Goal: Find specific page/section: Find specific page/section

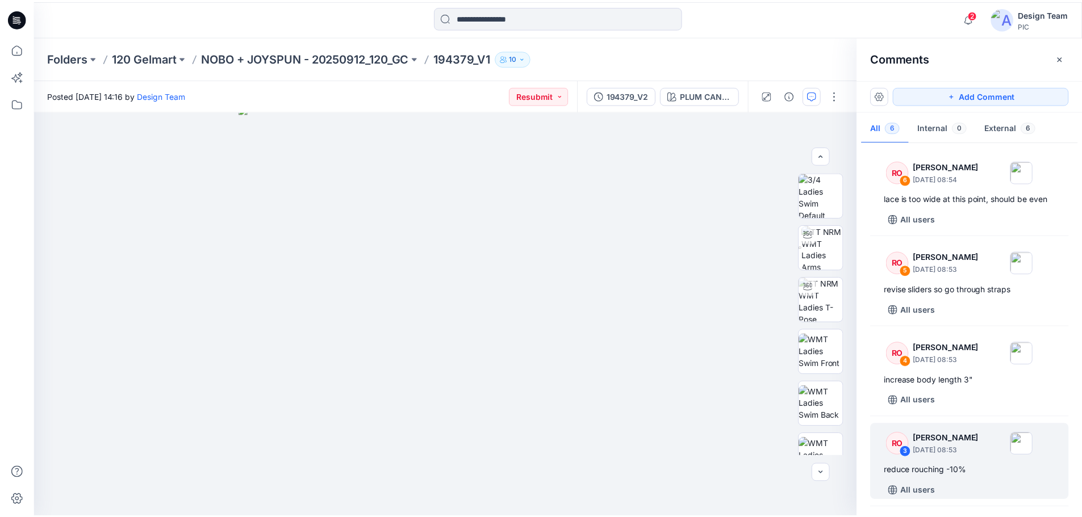
scroll to position [249, 0]
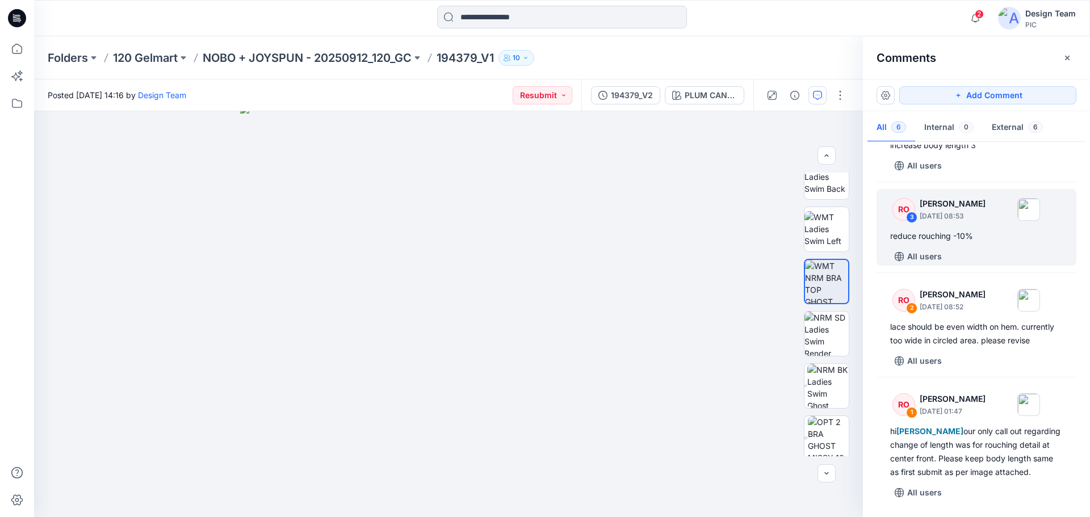
click at [70, 64] on p "Folders" at bounding box center [68, 58] width 40 height 16
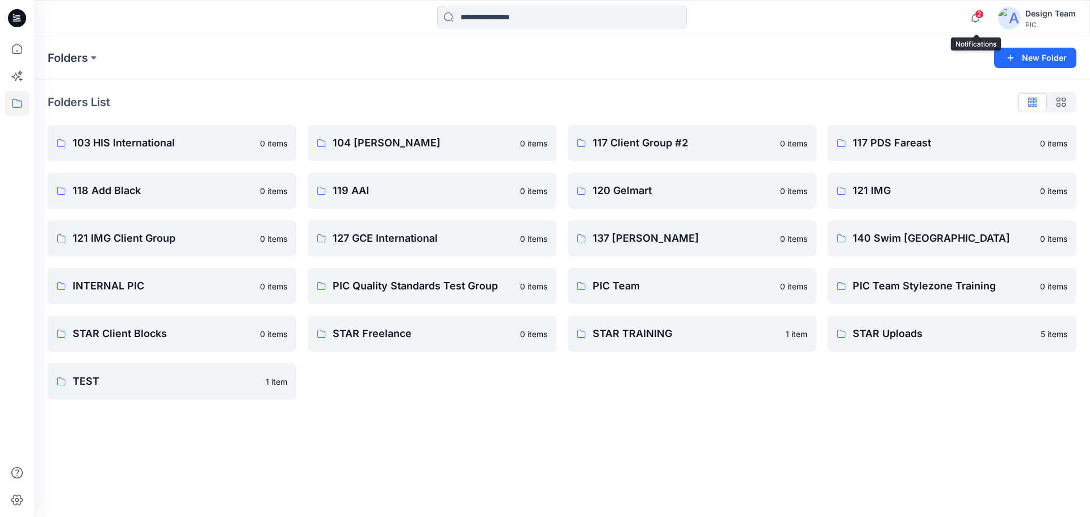
click at [980, 15] on span "2" at bounding box center [979, 14] width 9 height 9
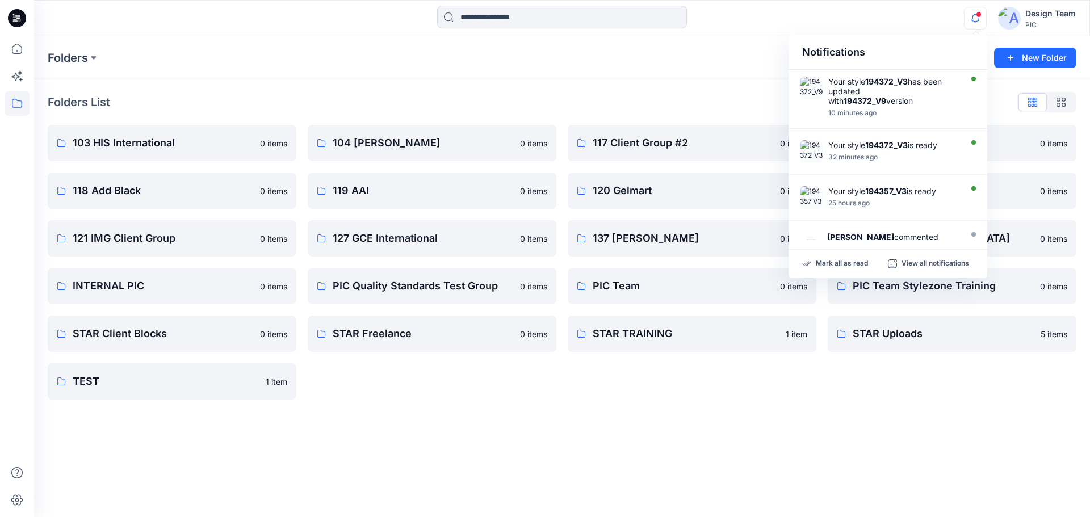
click at [980, 15] on span at bounding box center [979, 14] width 6 height 6
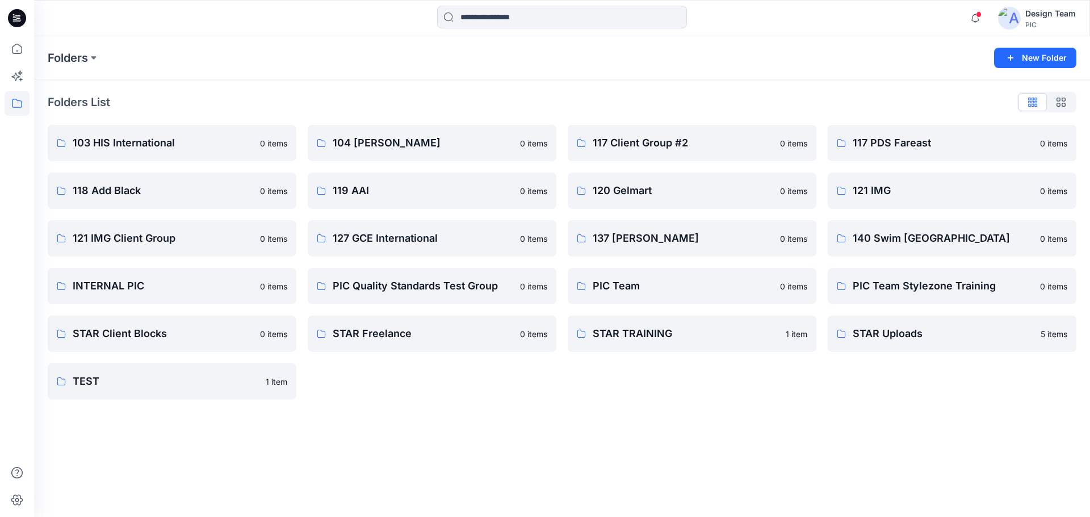
click at [28, 18] on div at bounding box center [17, 18] width 36 height 36
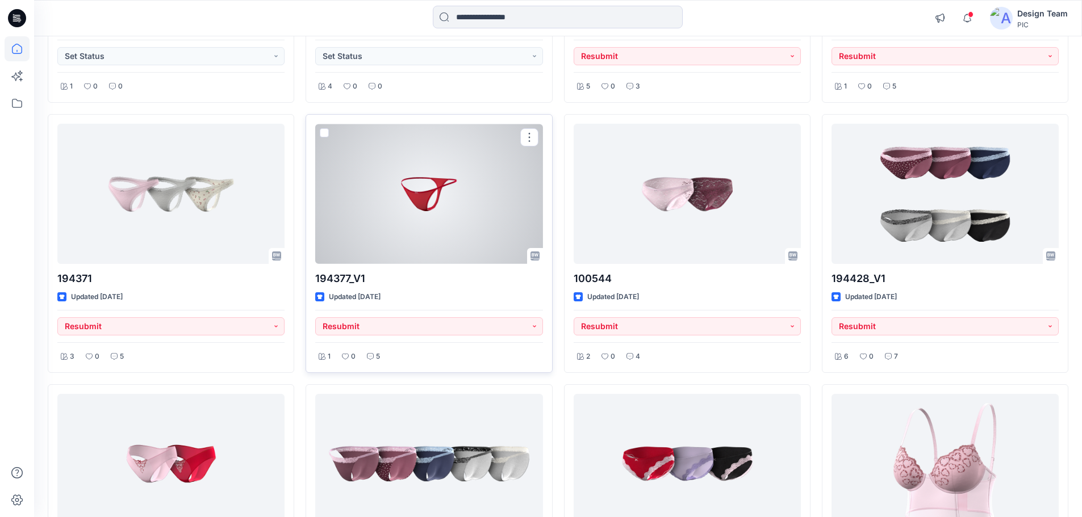
scroll to position [3525, 0]
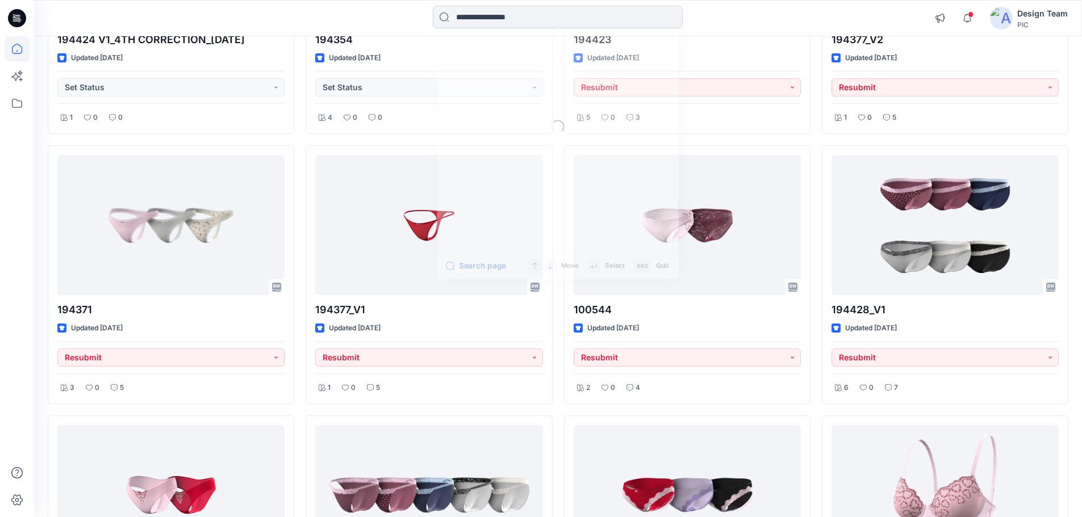
click at [533, 17] on input at bounding box center [558, 17] width 250 height 23
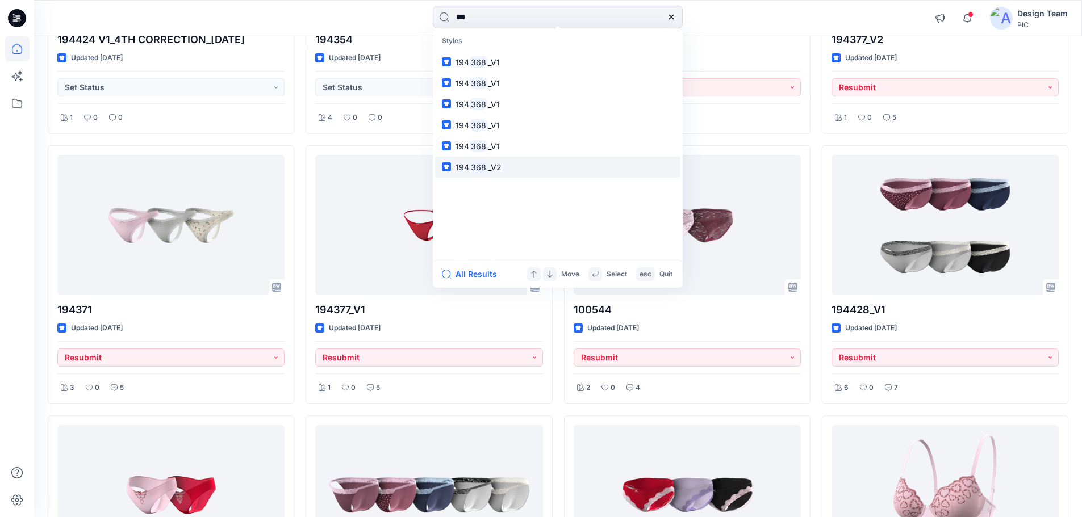
type input "***"
click at [488, 165] on span "_V2" at bounding box center [495, 167] width 14 height 10
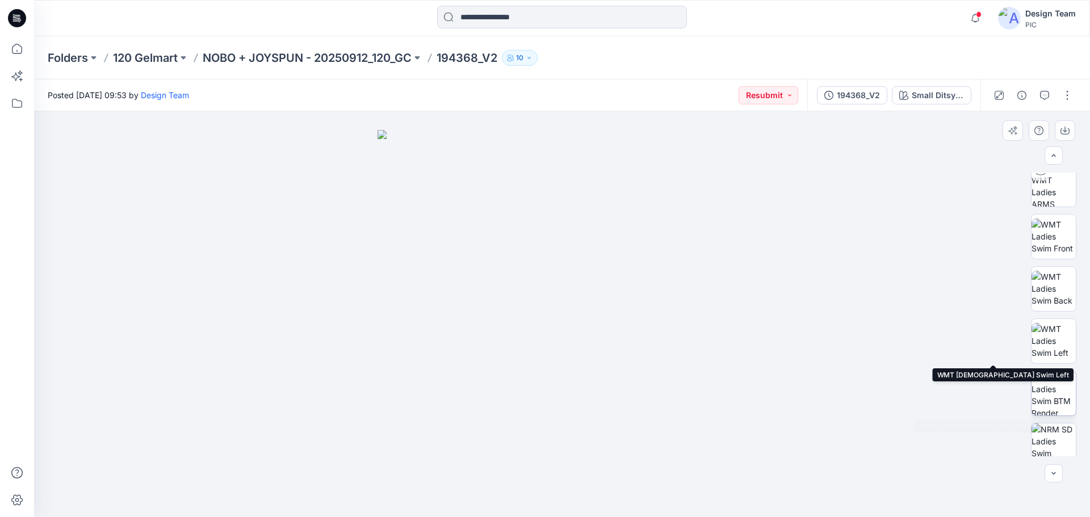
scroll to position [127, 0]
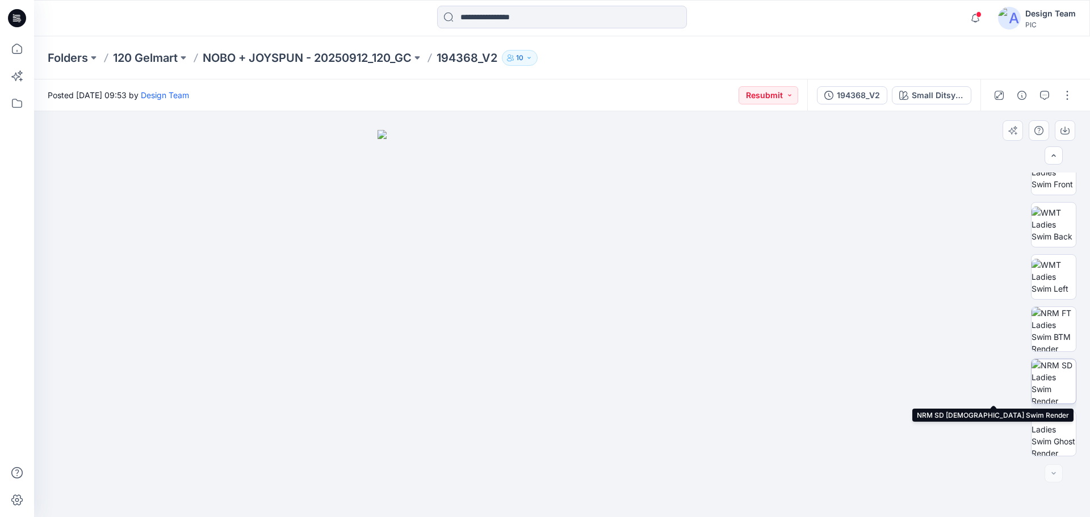
click at [1051, 395] on img at bounding box center [1054, 381] width 44 height 44
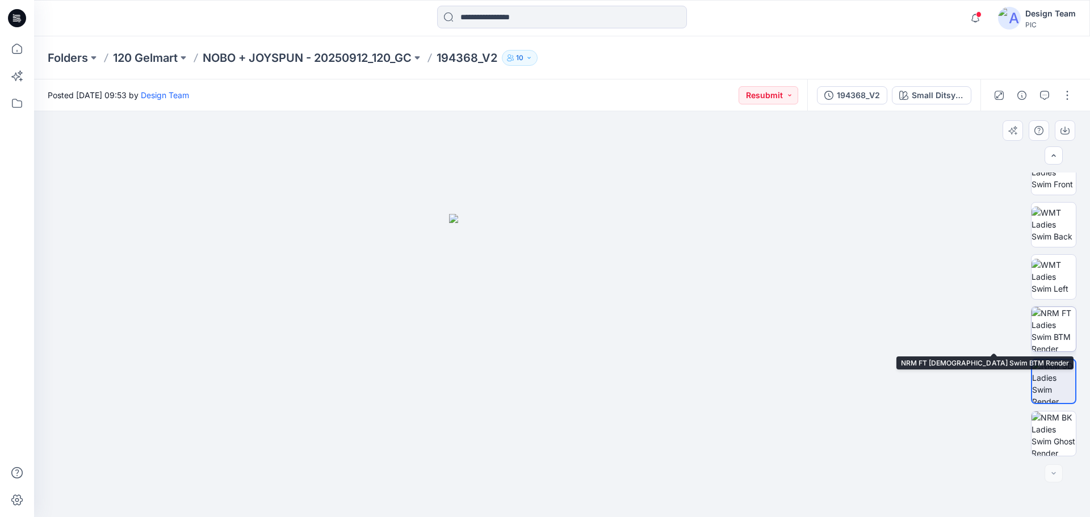
click at [1053, 342] on img at bounding box center [1054, 329] width 44 height 44
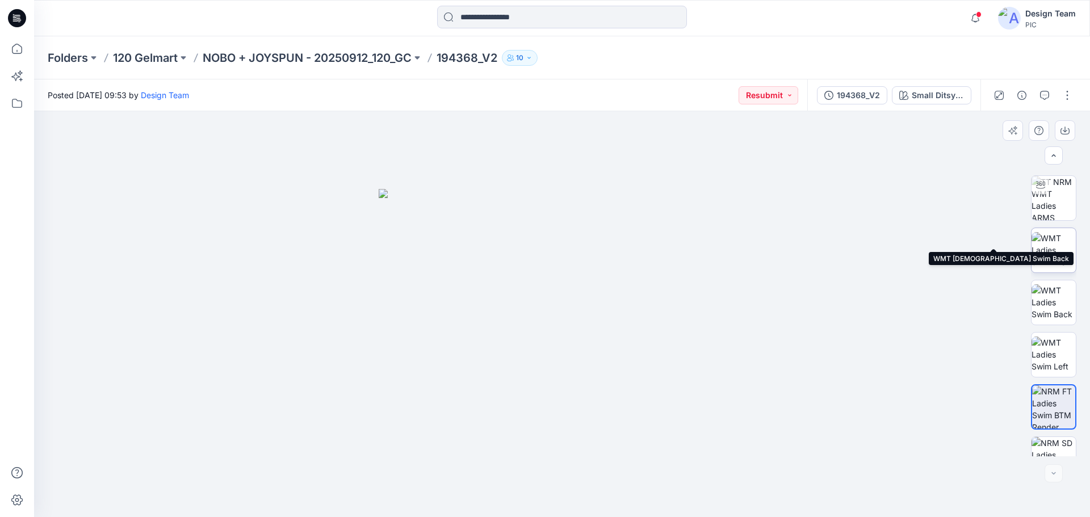
scroll to position [0, 0]
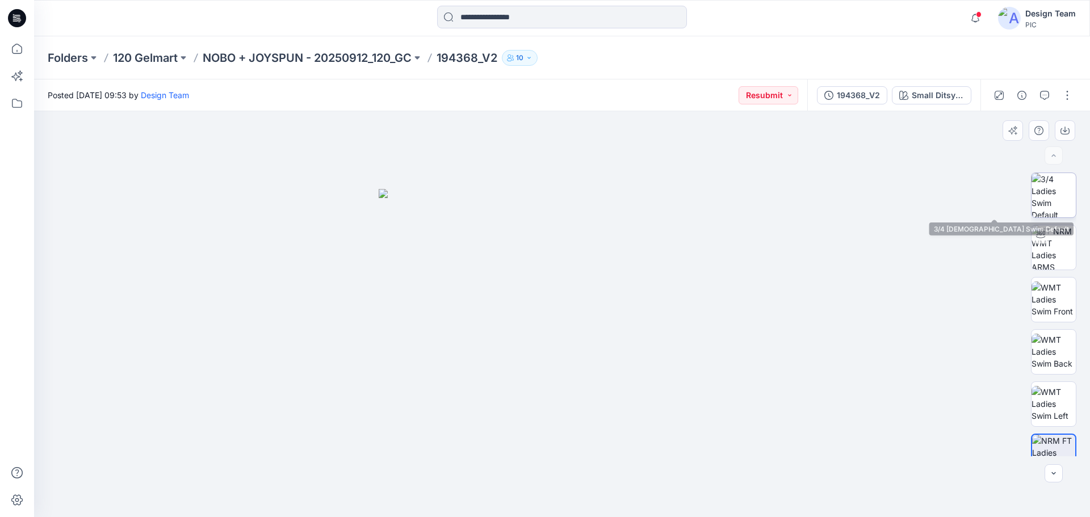
click at [1051, 210] on img at bounding box center [1054, 195] width 44 height 44
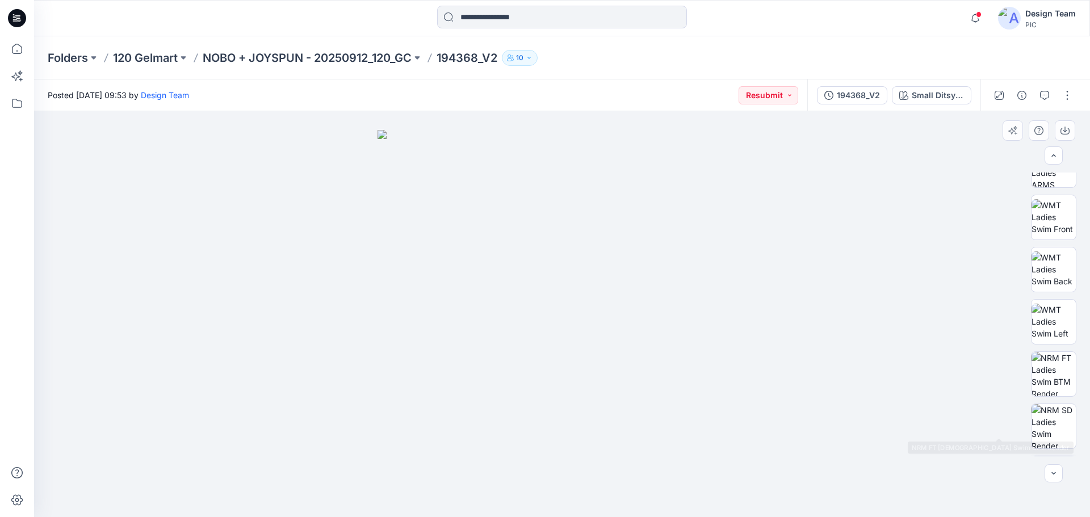
scroll to position [127, 0]
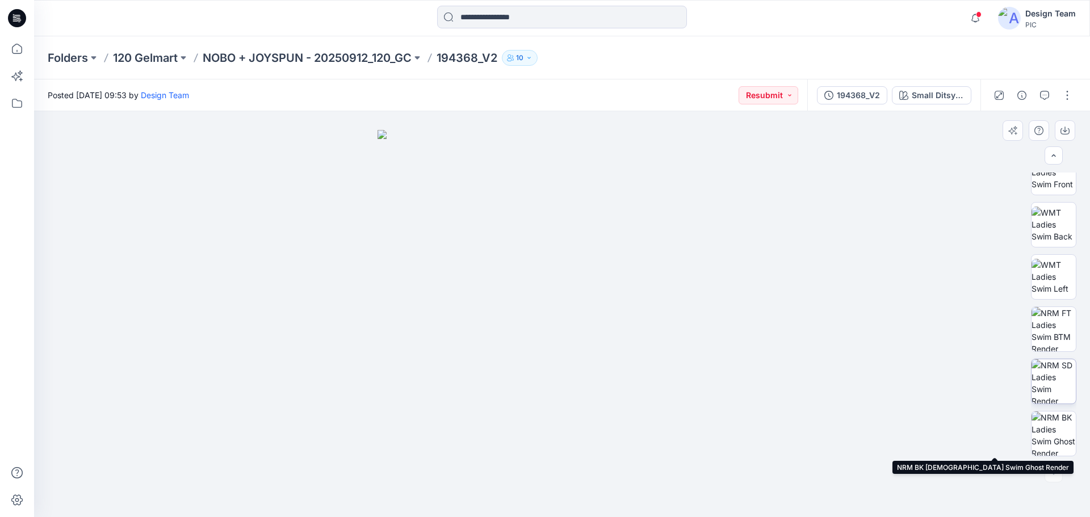
click at [1066, 386] on img at bounding box center [1054, 381] width 44 height 44
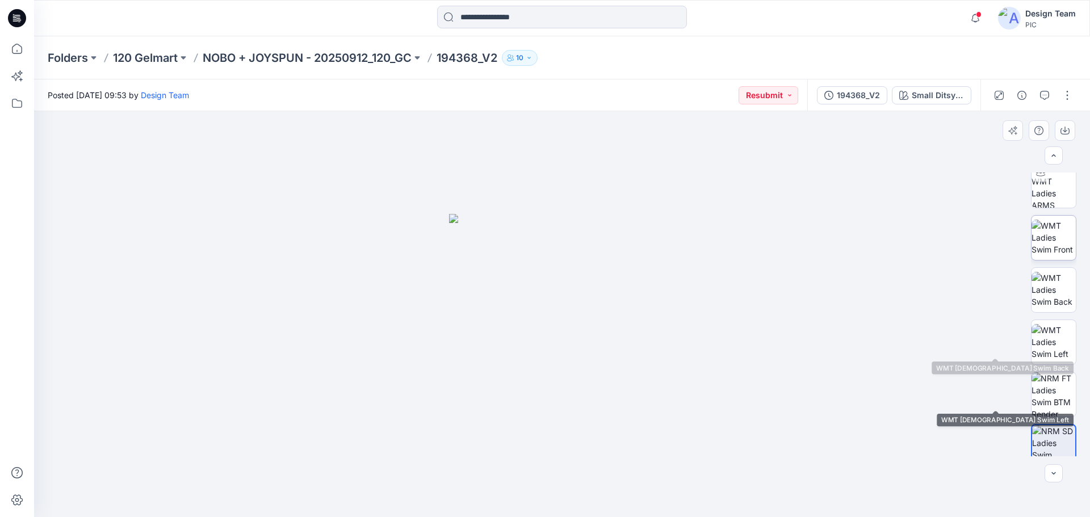
scroll to position [0, 0]
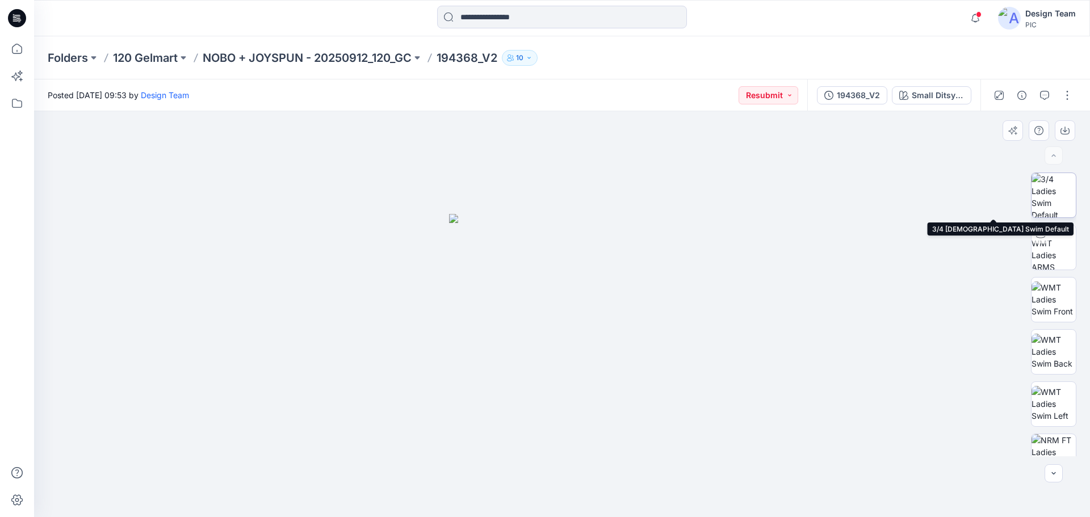
click at [1051, 181] on img at bounding box center [1054, 195] width 44 height 44
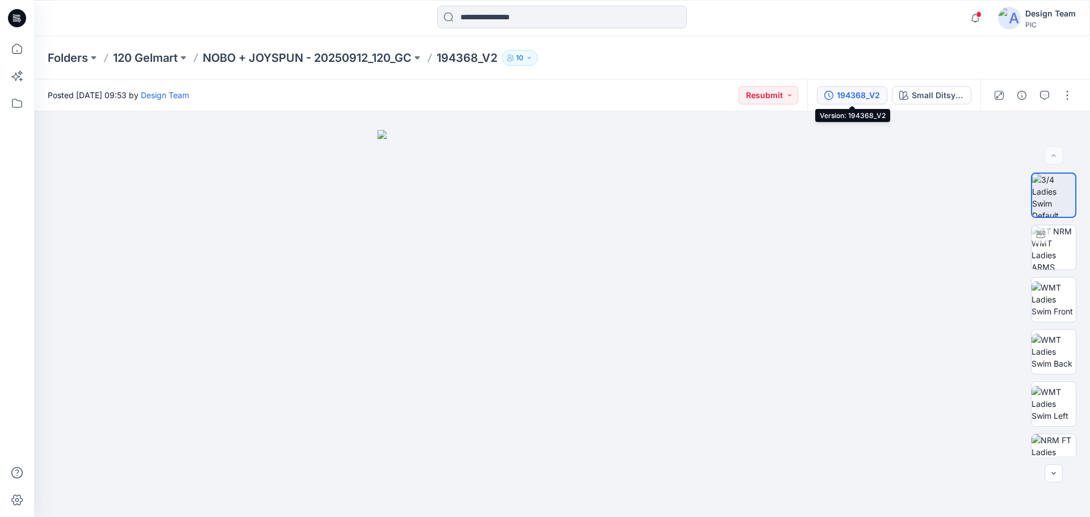
click at [843, 100] on div "194368_V2" at bounding box center [858, 95] width 43 height 12
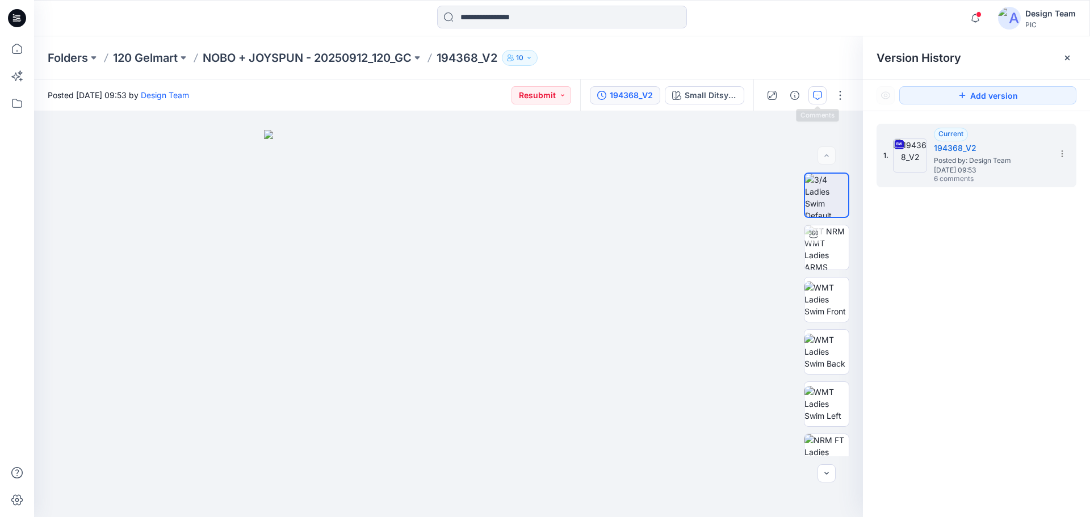
click at [824, 97] on button "button" at bounding box center [817, 95] width 18 height 18
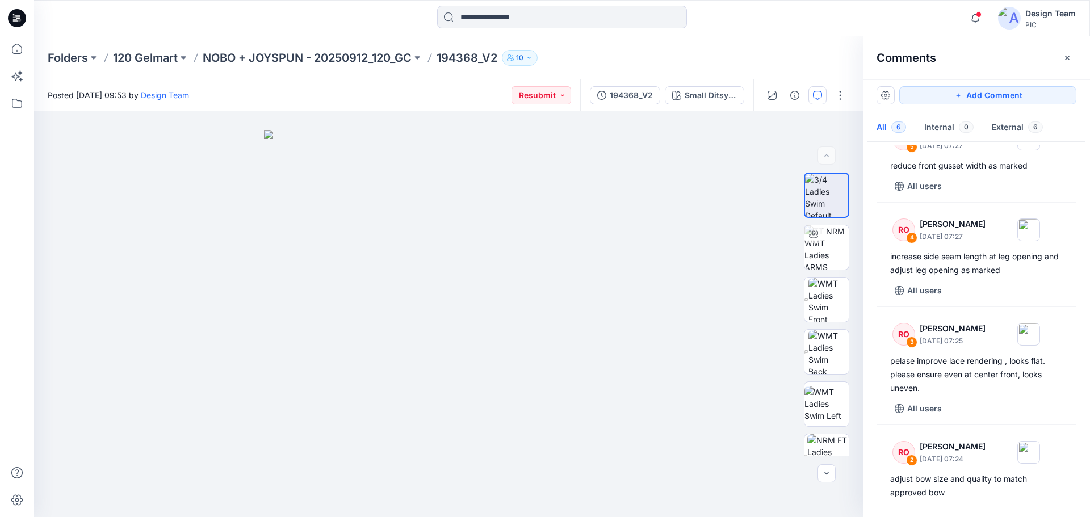
scroll to position [227, 0]
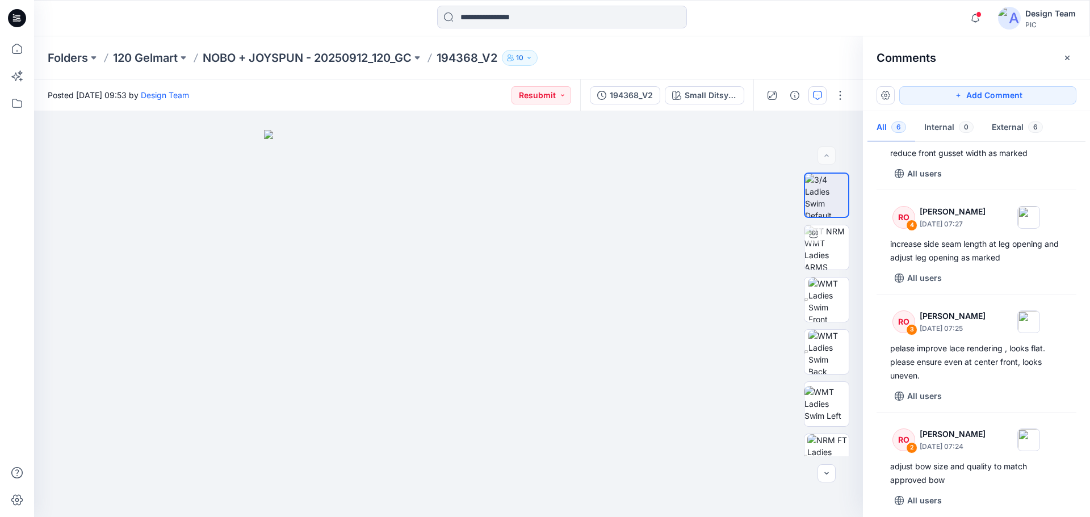
click at [20, 15] on icon at bounding box center [17, 18] width 18 height 18
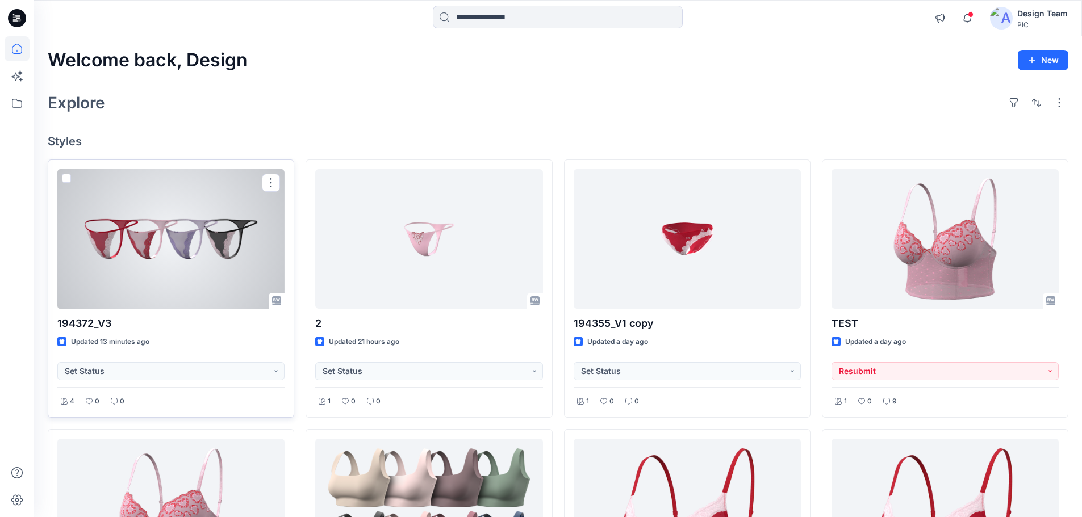
click at [178, 274] on div at bounding box center [170, 239] width 227 height 140
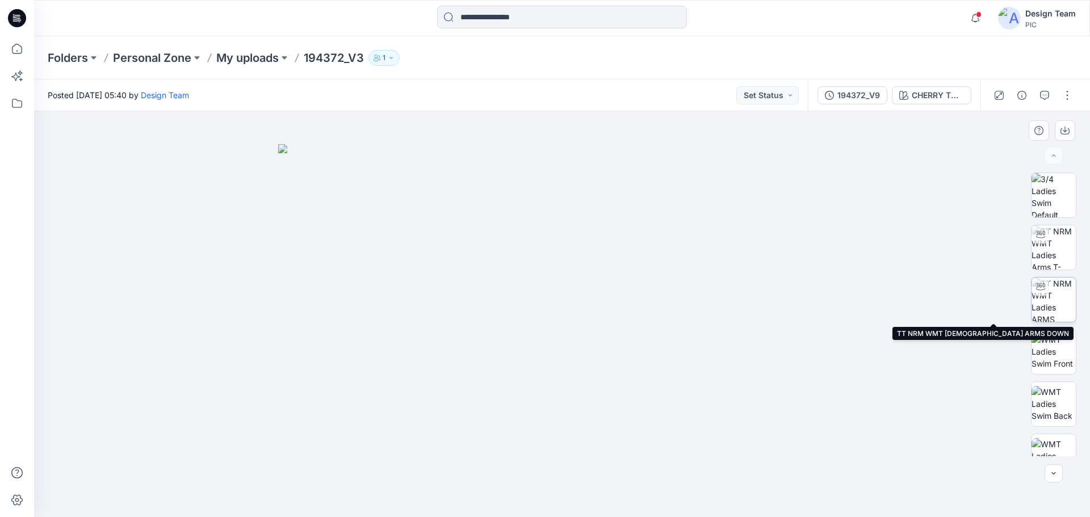
click at [1048, 303] on img at bounding box center [1054, 300] width 44 height 44
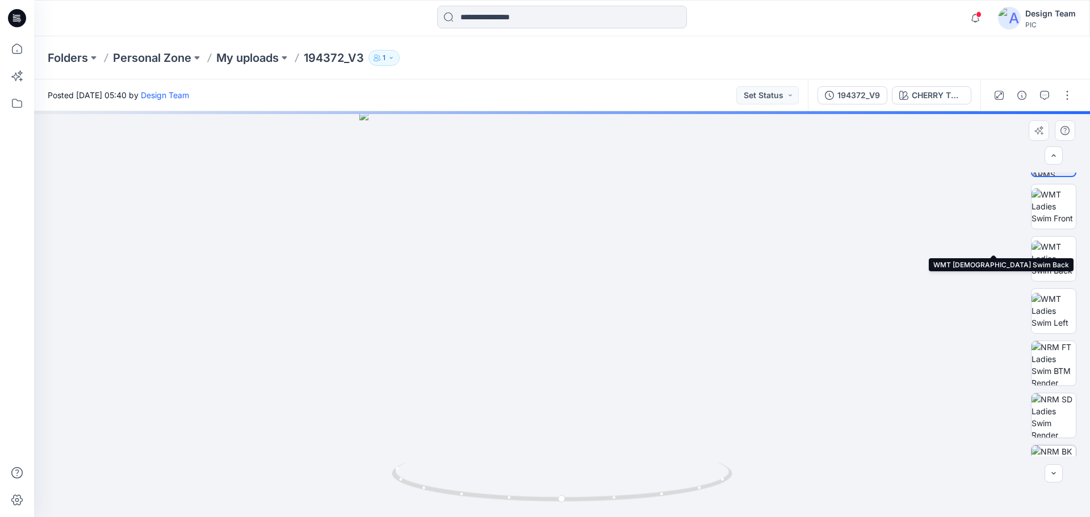
scroll to position [227, 0]
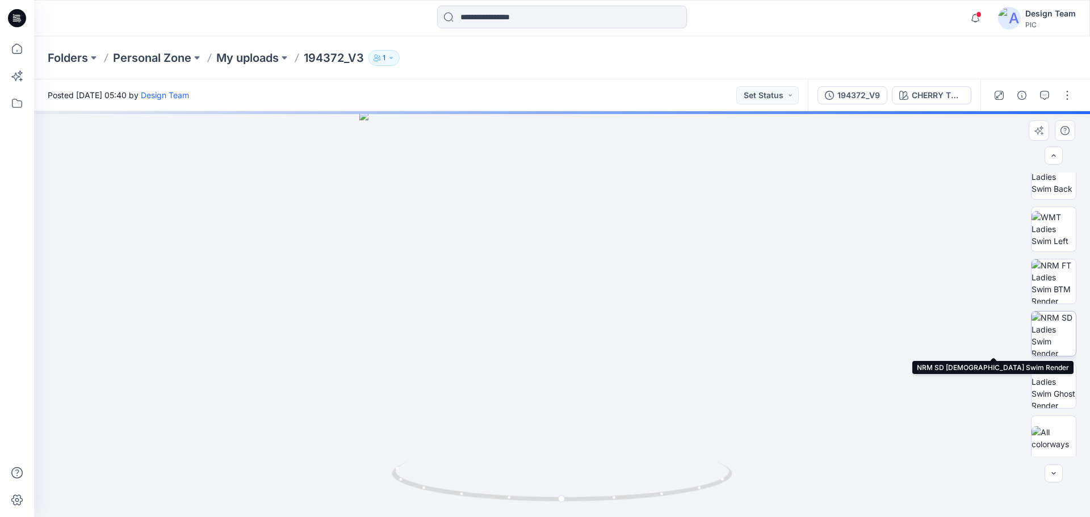
click at [1053, 335] on img at bounding box center [1054, 334] width 44 height 44
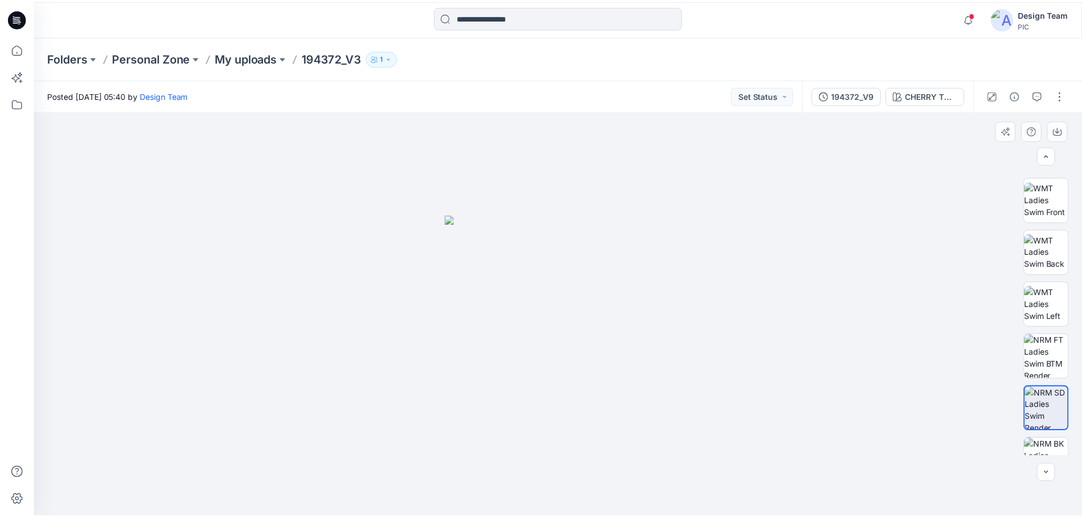
scroll to position [0, 0]
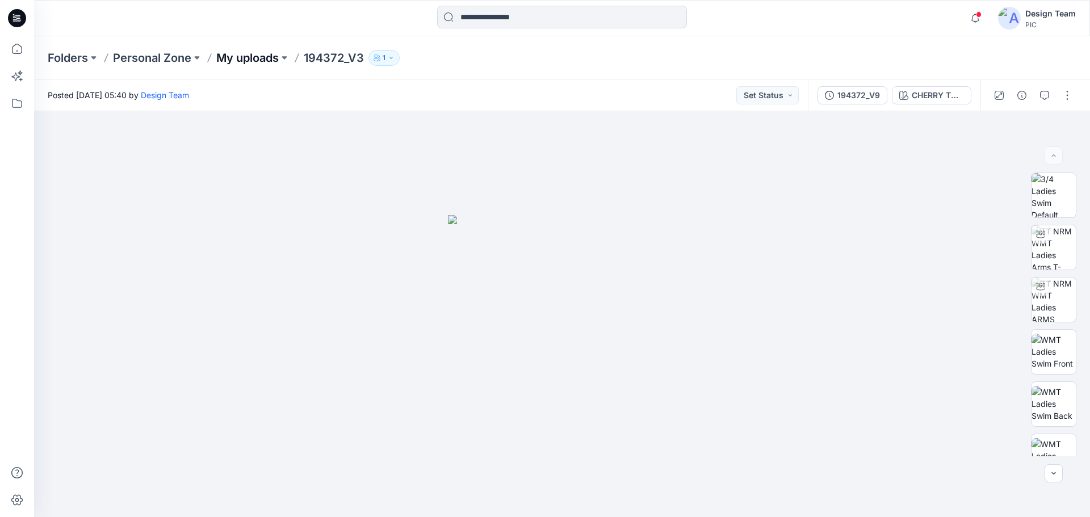
click at [263, 58] on p "My uploads" at bounding box center [247, 58] width 62 height 16
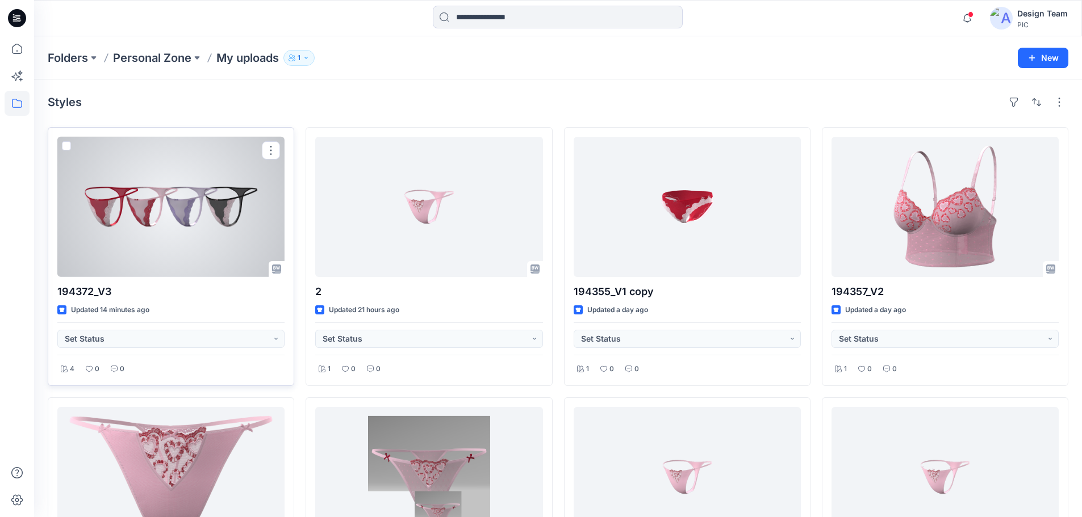
click at [185, 218] on div at bounding box center [170, 207] width 227 height 140
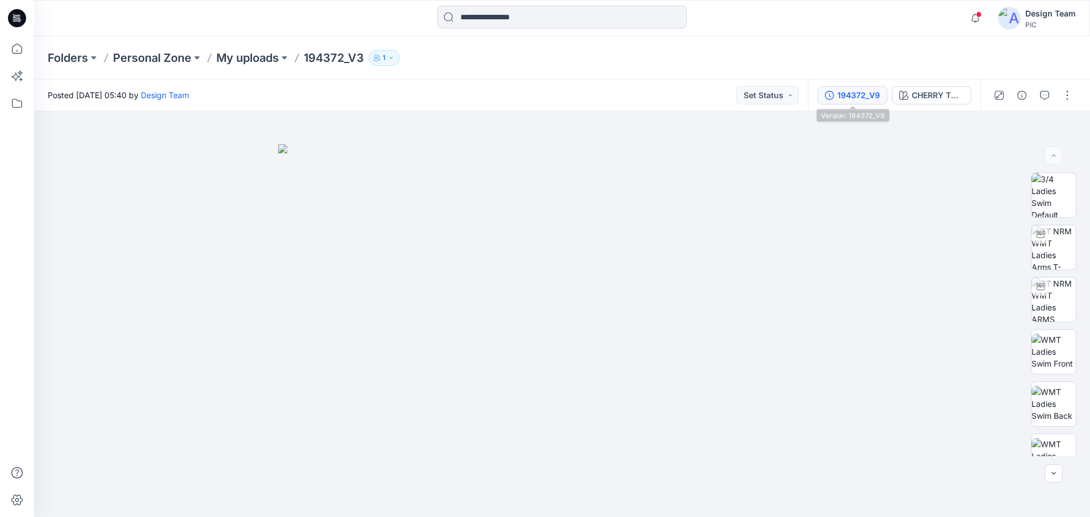
click at [840, 97] on div "194372_V9" at bounding box center [858, 95] width 43 height 12
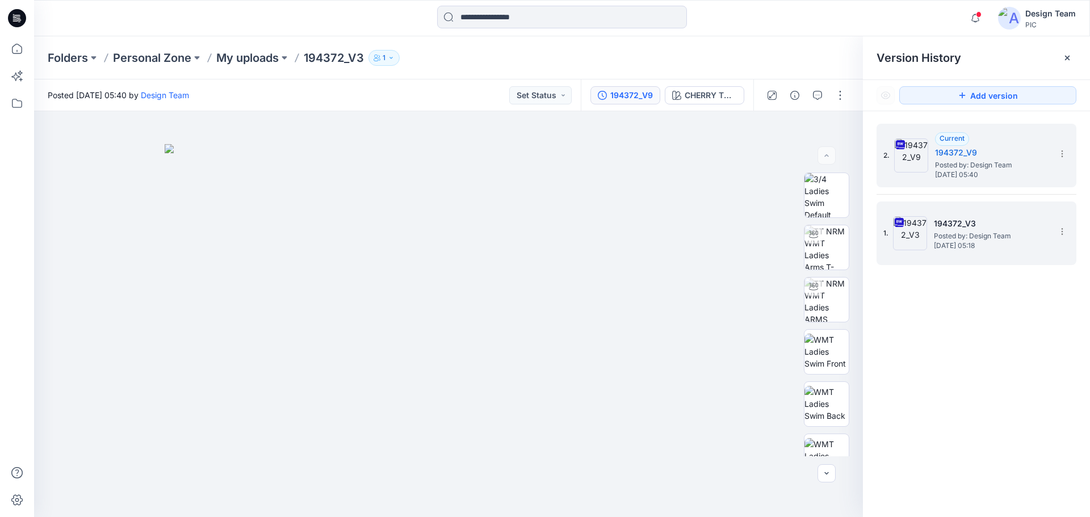
click at [954, 229] on h5 "194372_V3" at bounding box center [991, 224] width 114 height 14
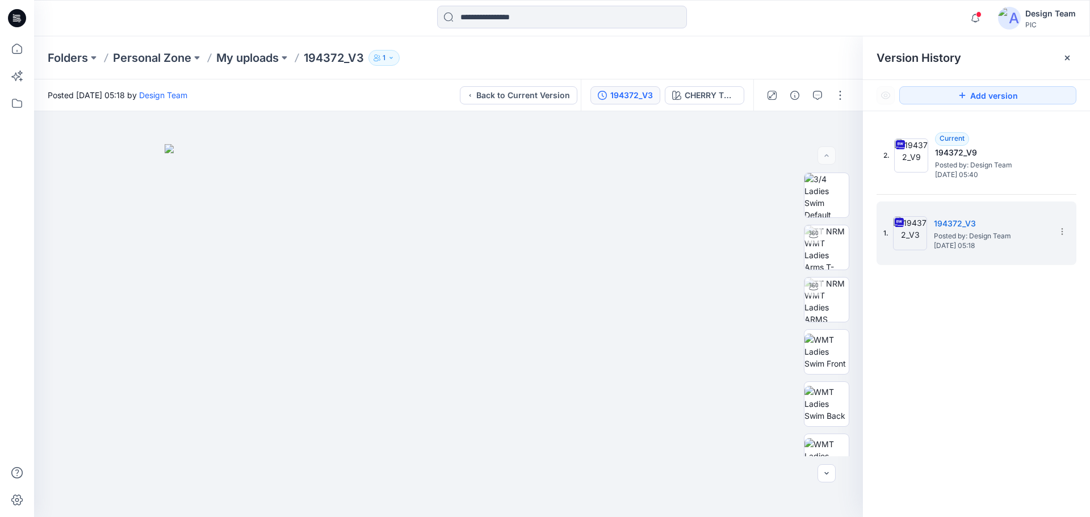
click at [19, 15] on icon at bounding box center [17, 18] width 18 height 18
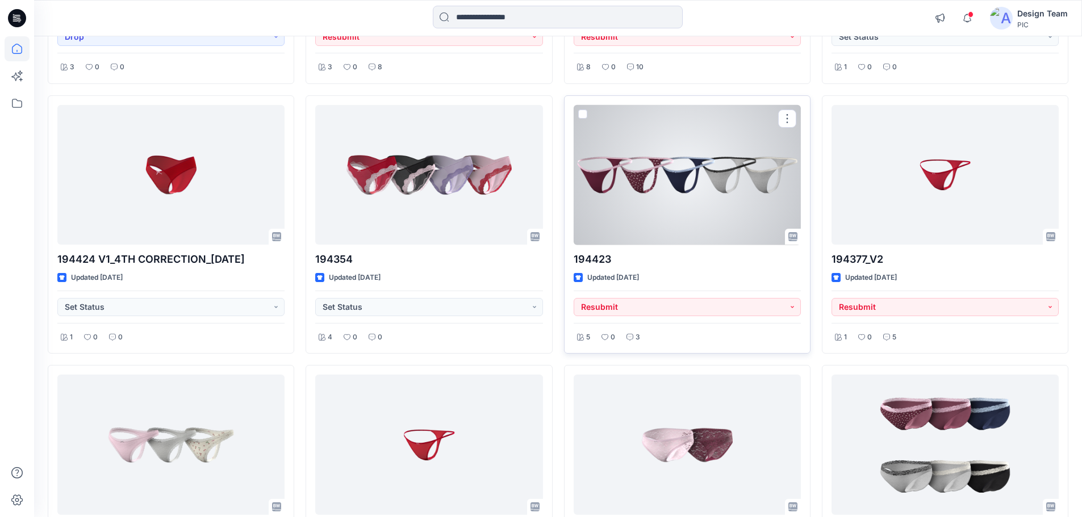
scroll to position [3236, 0]
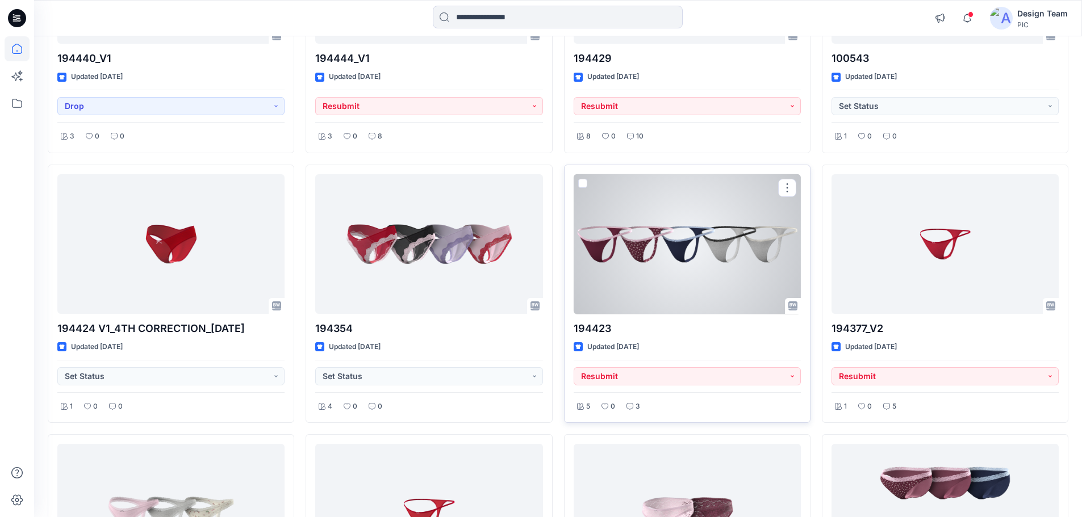
click at [688, 192] on div at bounding box center [686, 244] width 227 height 140
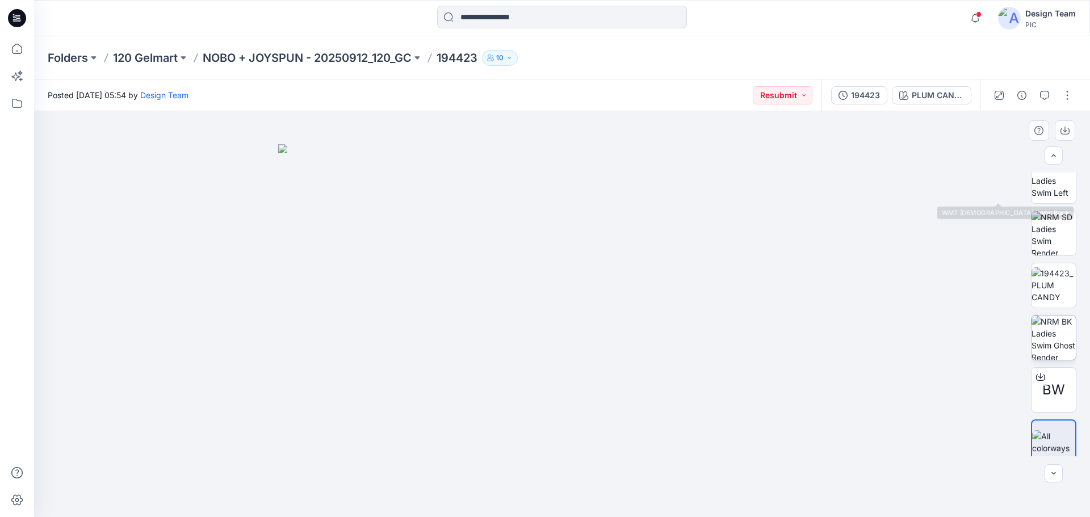
scroll to position [284, 0]
click at [890, 263] on div at bounding box center [562, 314] width 1056 height 406
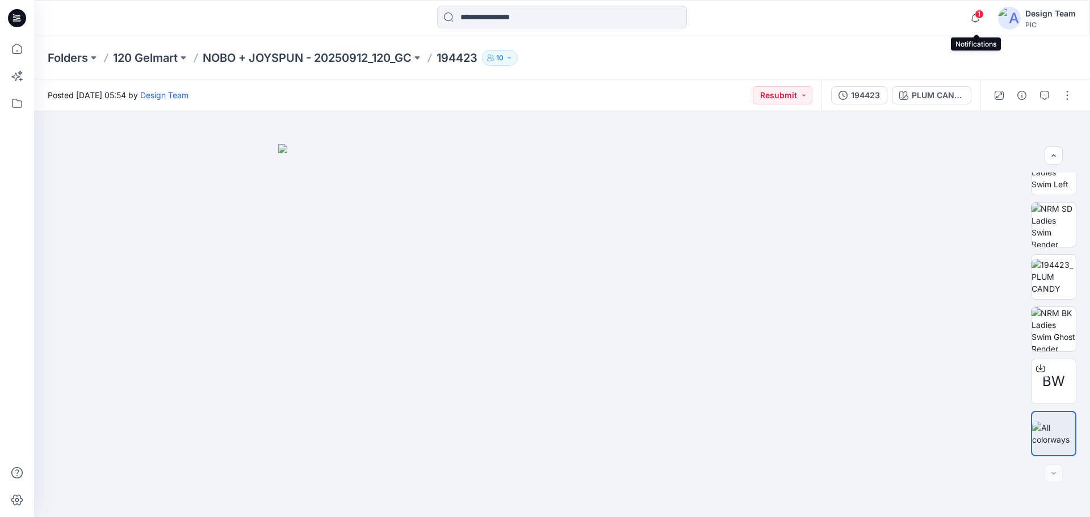
click at [976, 14] on span "1" at bounding box center [979, 14] width 9 height 9
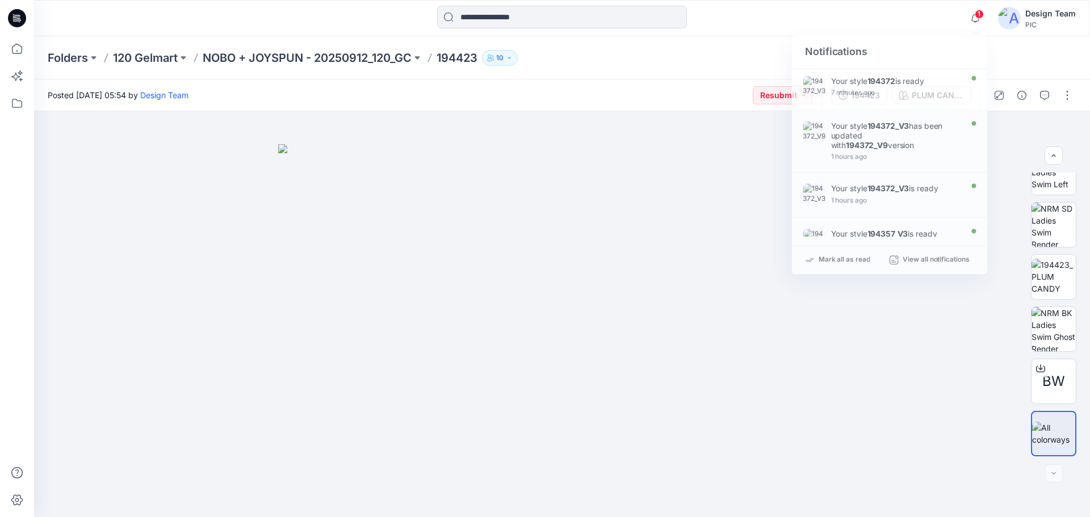
click at [931, 14] on div "1 Notifications Your style 194372 is ready 7 minutes ago Your style 194372_V3 h…" at bounding box center [561, 18] width 1055 height 25
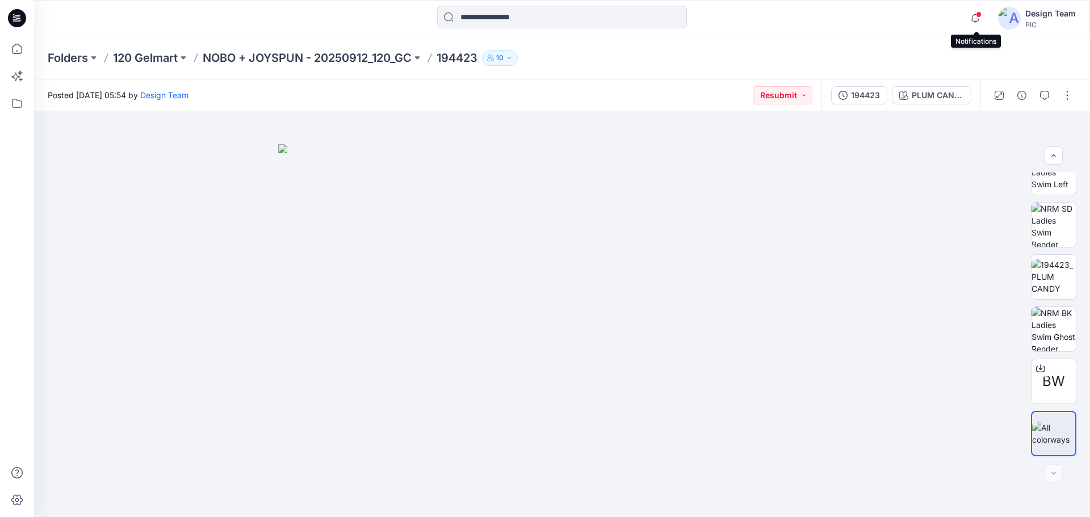
click at [978, 17] on span at bounding box center [979, 14] width 6 height 6
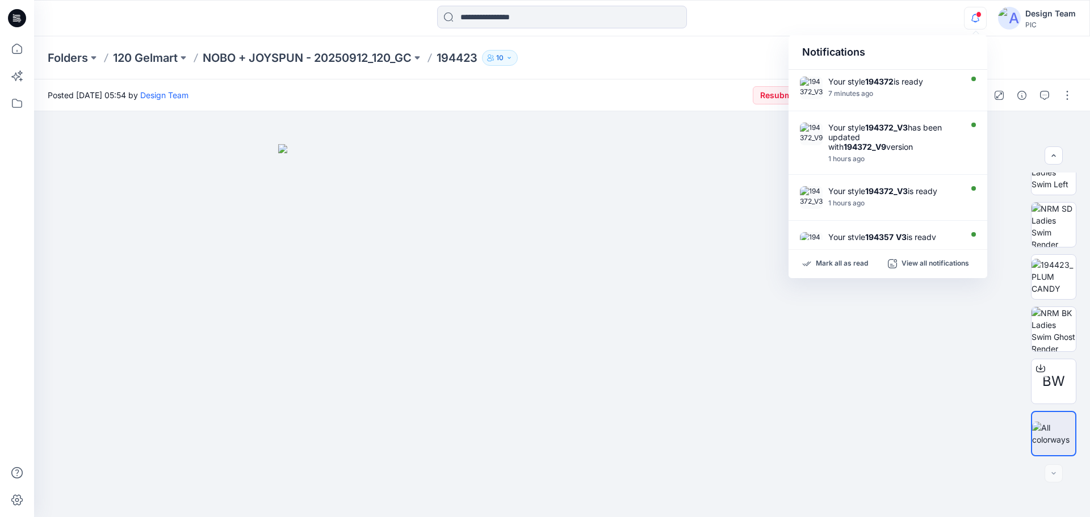
click at [904, 23] on div "Notifications Your style 194372 is ready 7 minutes ago Your style 194372_V3 has…" at bounding box center [561, 18] width 1055 height 25
